Goal: Entertainment & Leisure: Consume media (video, audio)

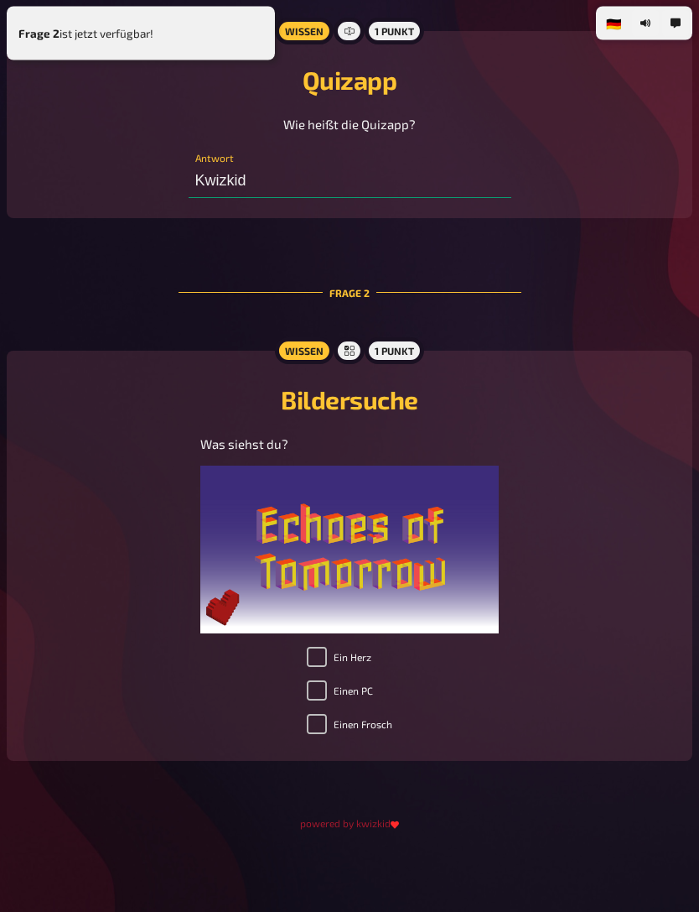
scroll to position [568, 0]
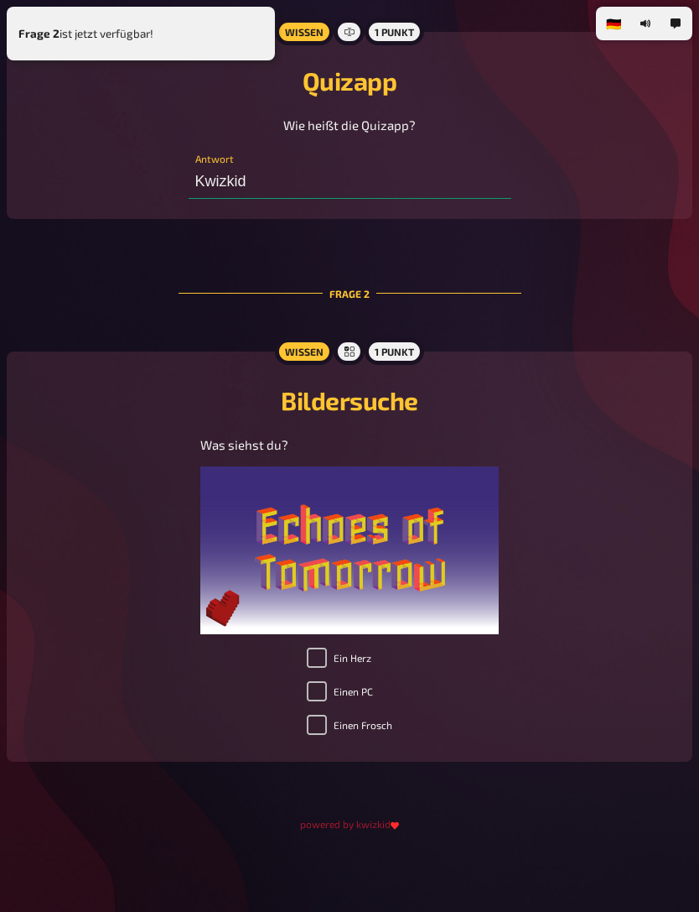
click at [324, 668] on input "Ein Herz" at bounding box center [317, 657] width 20 height 20
checkbox input "true"
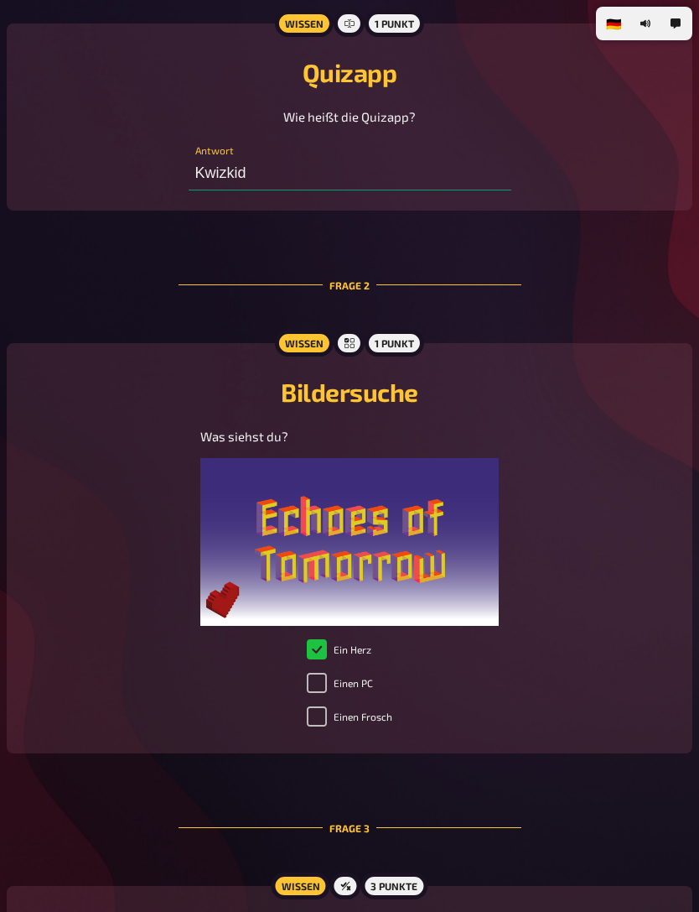
radio input "true"
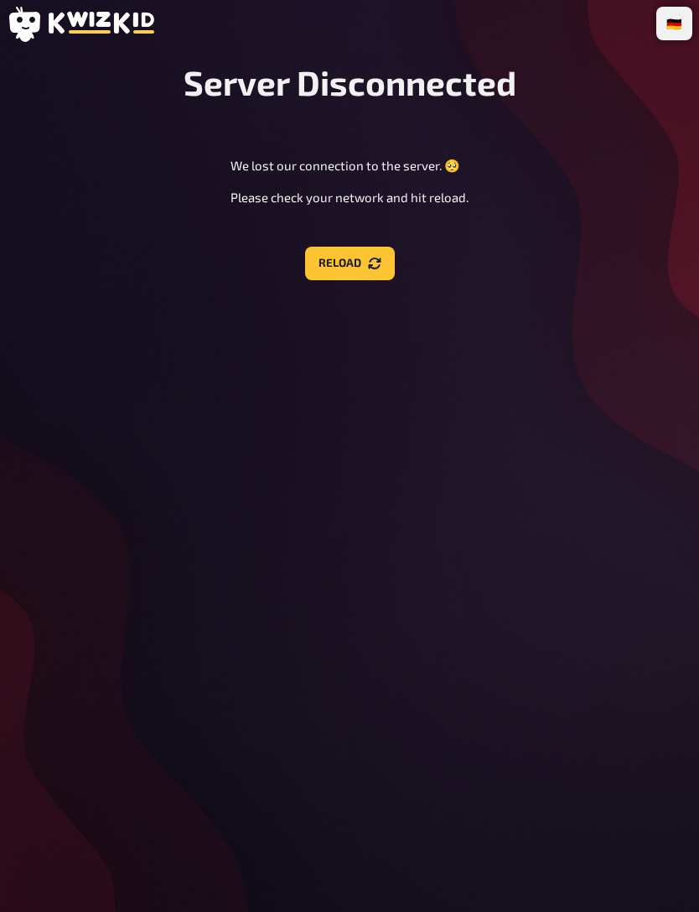
click at [362, 274] on button "Reload" at bounding box center [350, 264] width 90 height 34
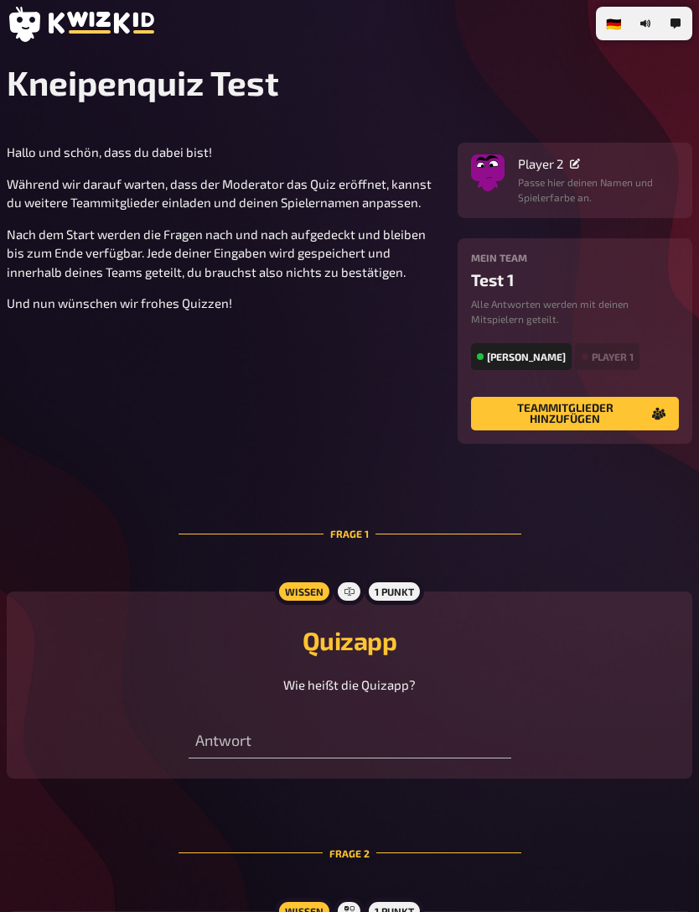
type input "Kwizkid"
checkbox input "true"
radio input "true"
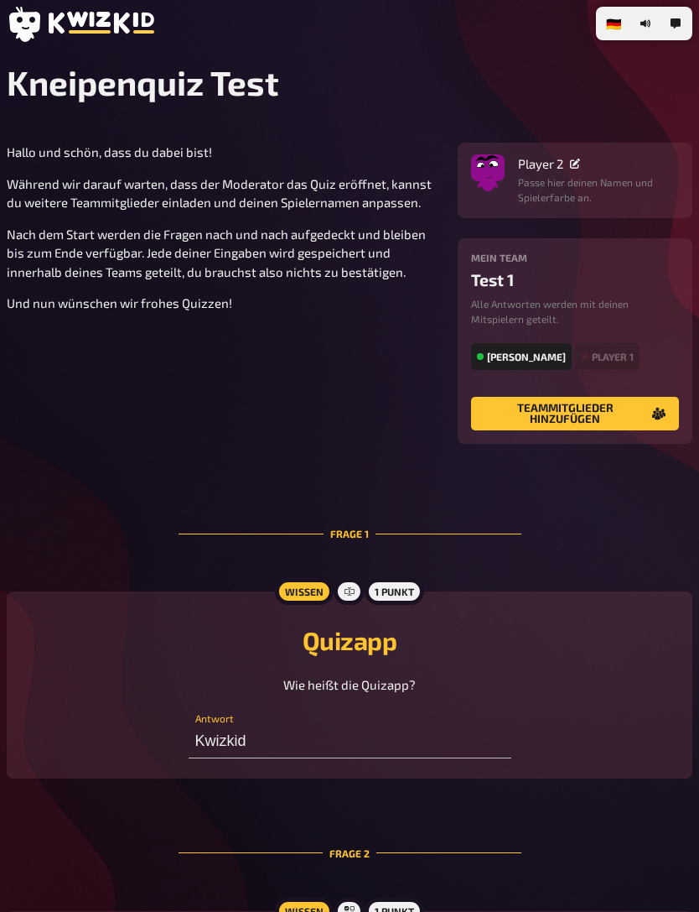
scroll to position [584, 0]
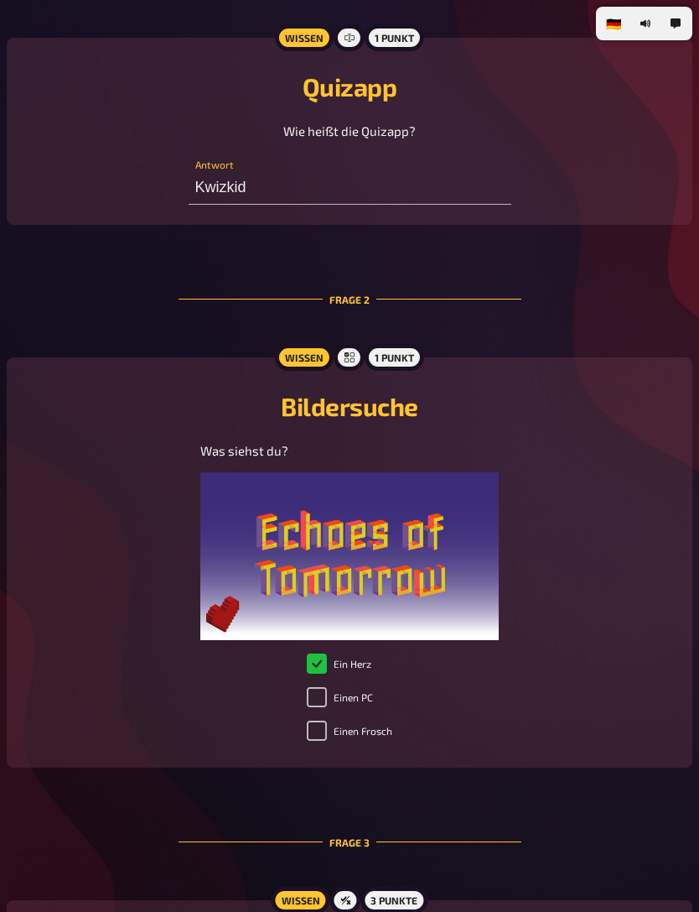
type input "22"
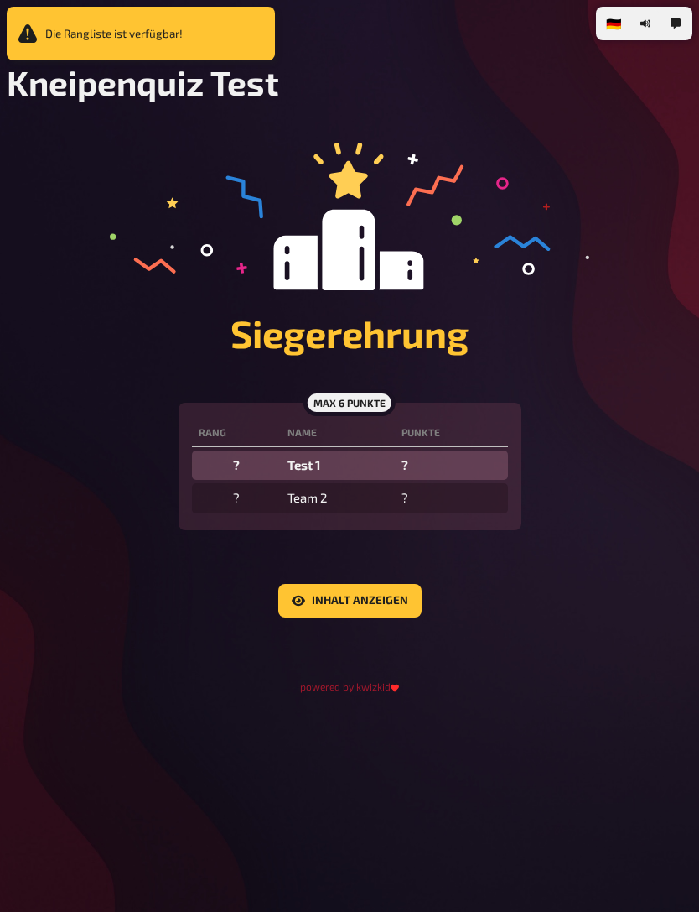
scroll to position [0, 0]
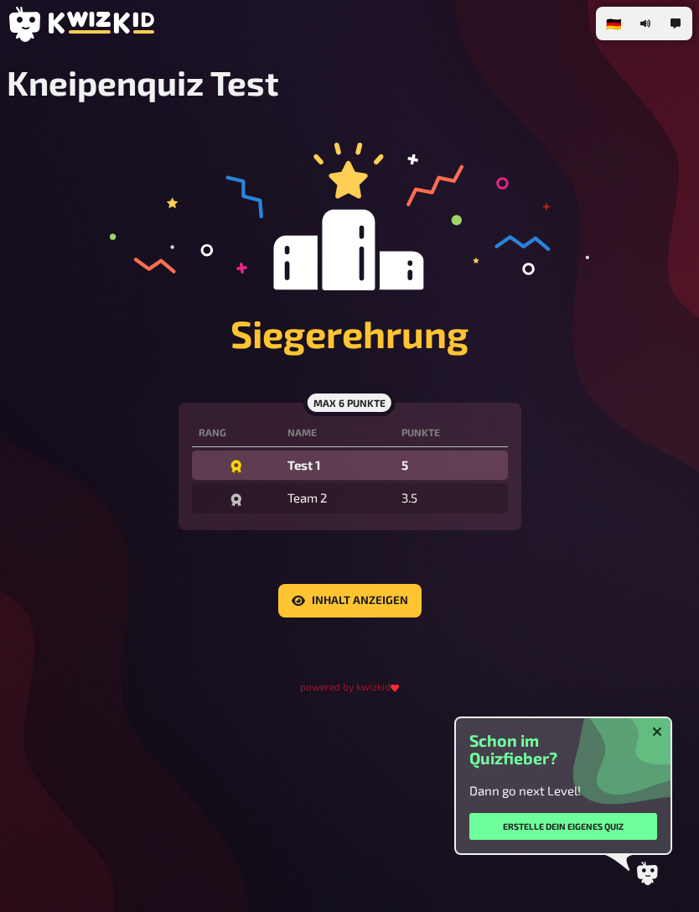
click at [387, 606] on button "Inhalt anzeigen" at bounding box center [349, 601] width 143 height 34
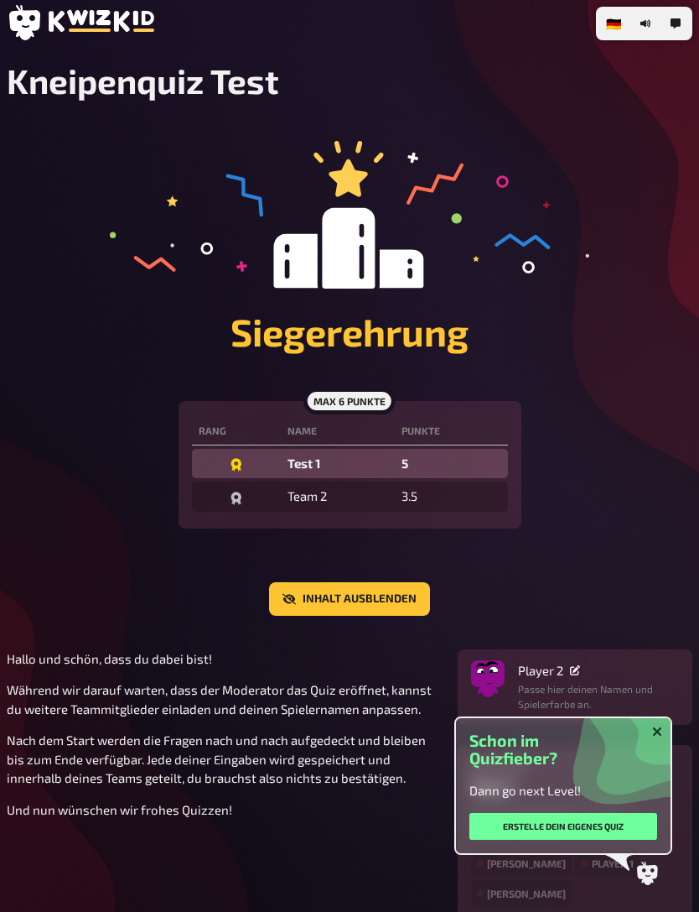
scroll to position [1, 0]
